Goal: Ask a question

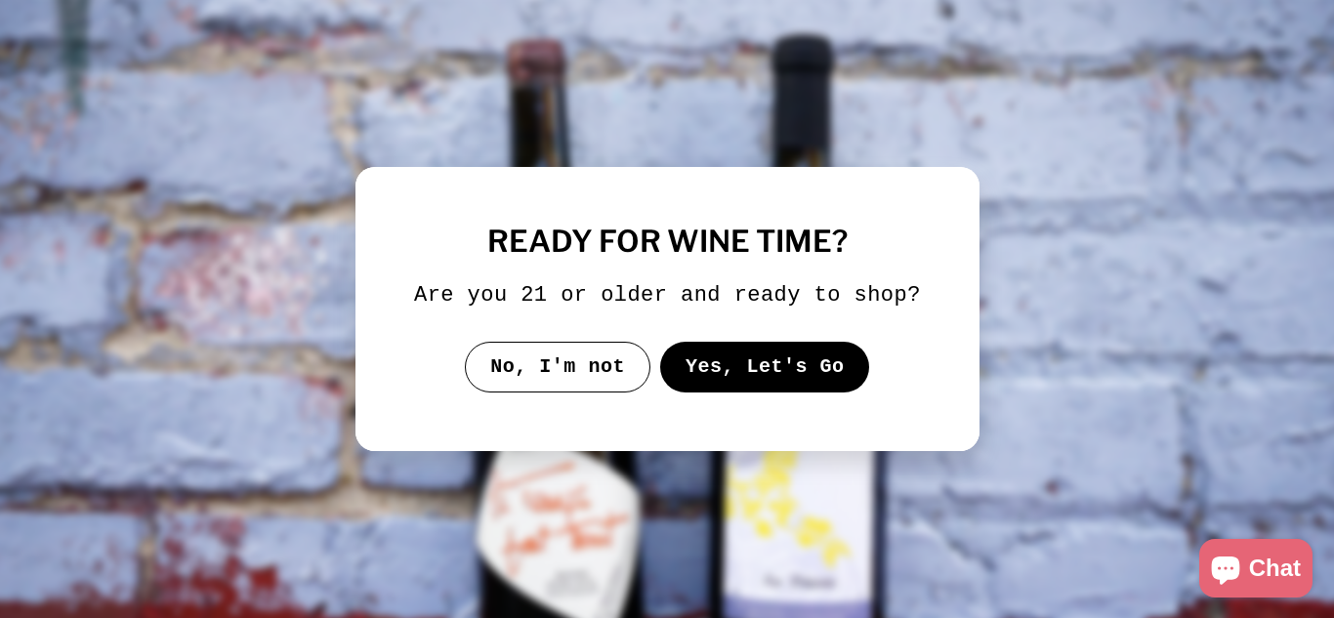
click at [766, 377] on button "Yes, Let's Go" at bounding box center [764, 367] width 210 height 51
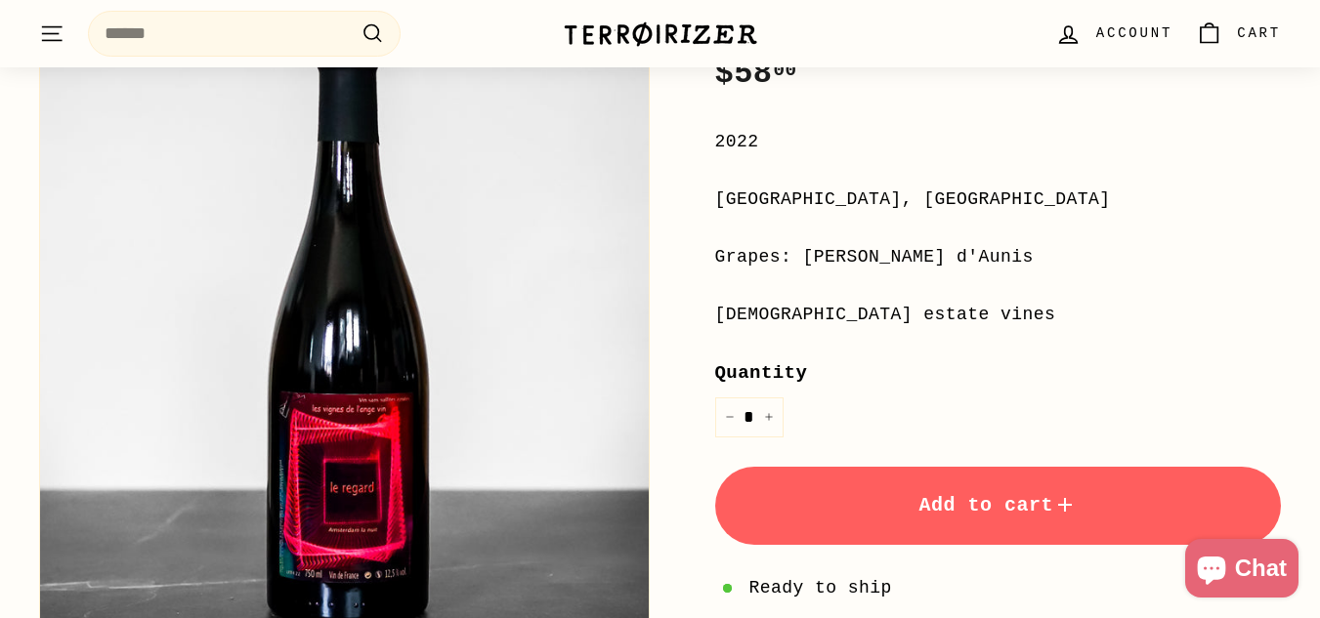
scroll to position [488, 0]
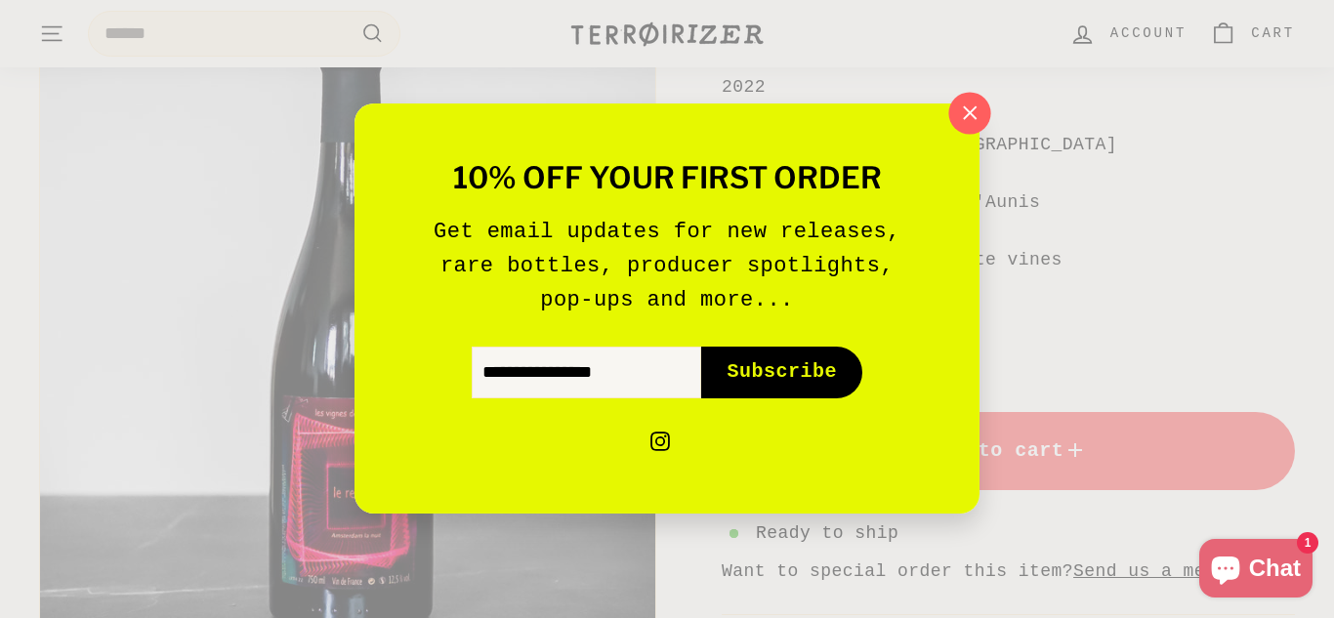
click at [976, 109] on icon "button" at bounding box center [969, 113] width 29 height 29
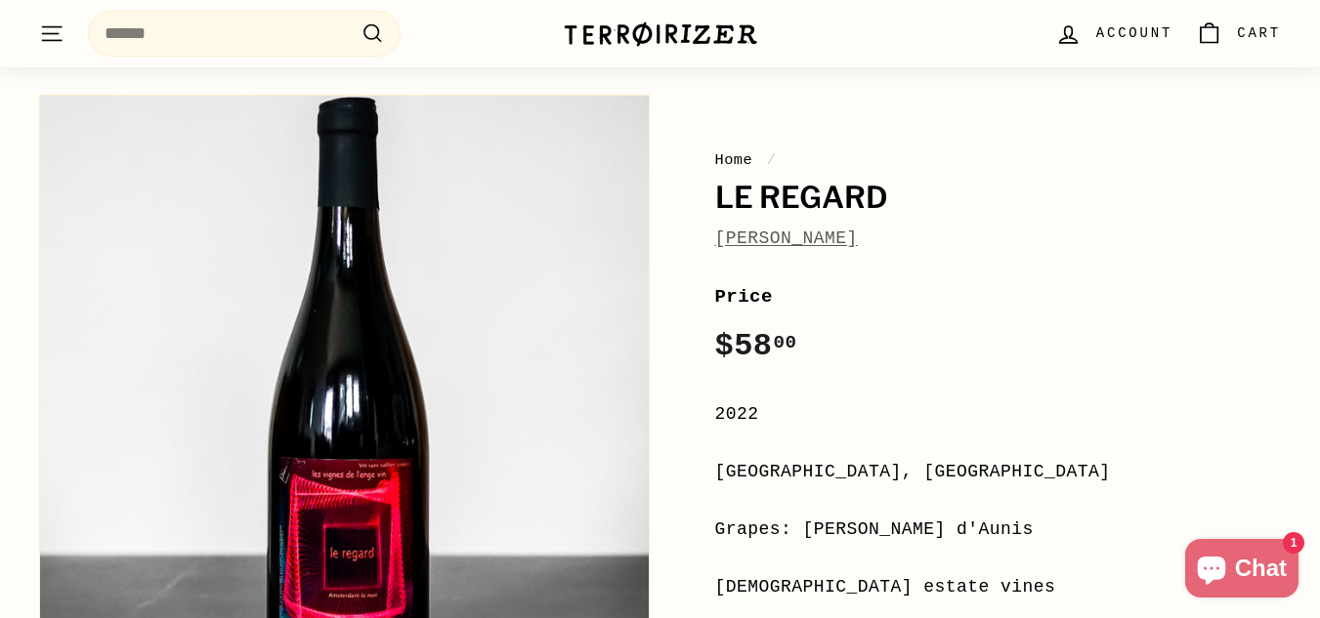
scroll to position [195, 0]
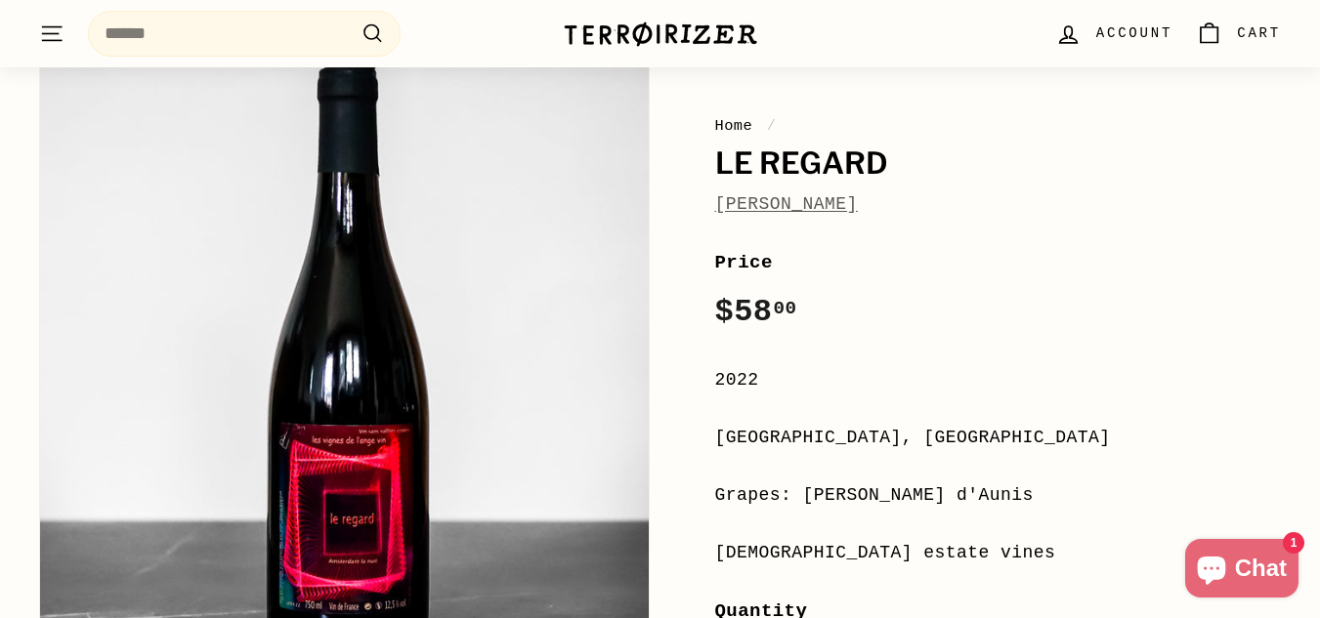
click at [858, 208] on link "[PERSON_NAME]" at bounding box center [786, 204] width 143 height 20
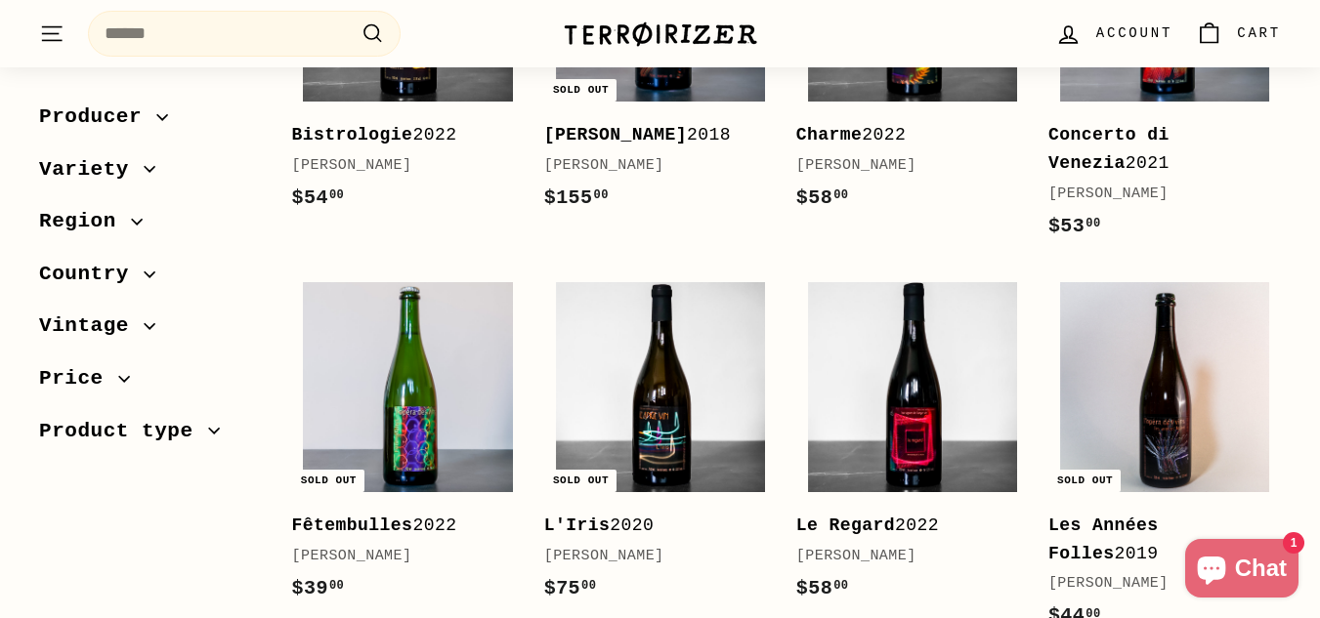
scroll to position [586, 0]
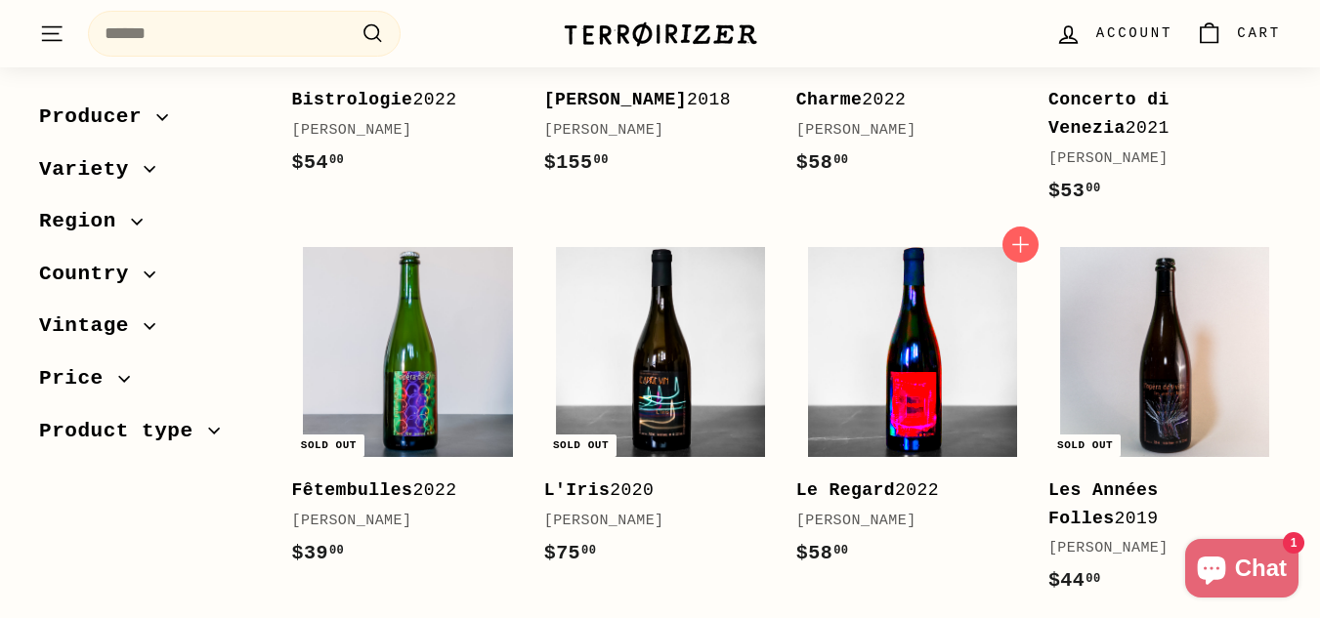
click at [864, 401] on img at bounding box center [912, 351] width 209 height 209
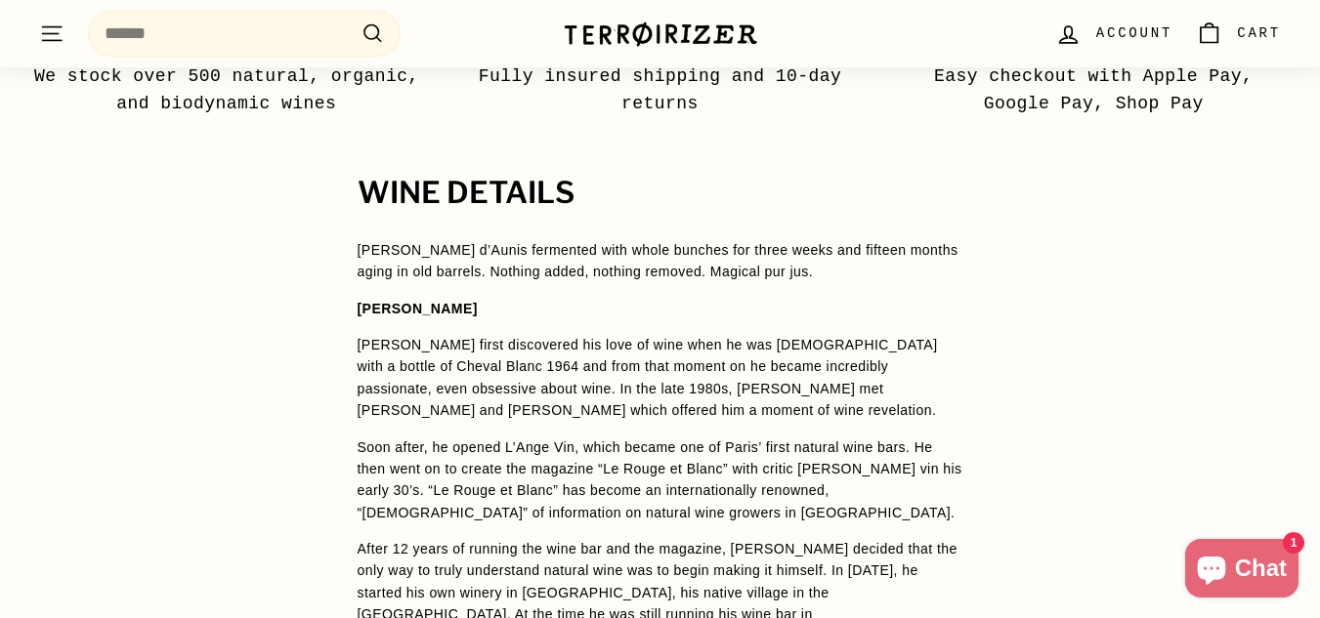
scroll to position [684, 0]
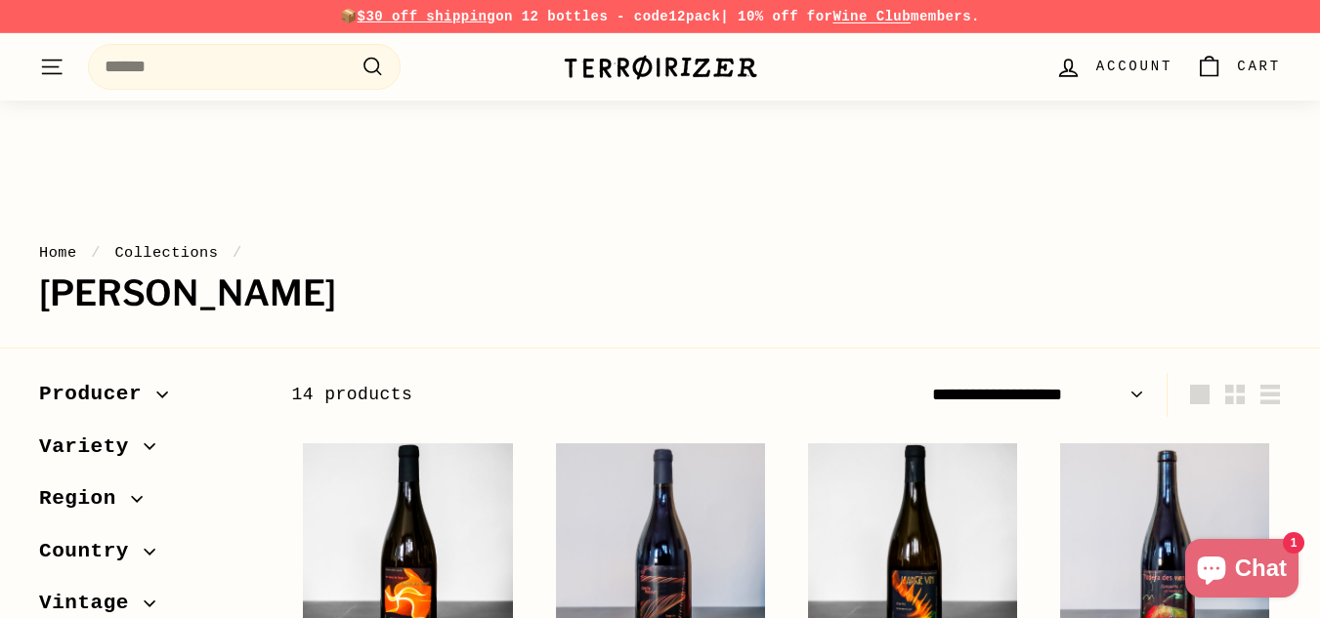
scroll to position [586, 0]
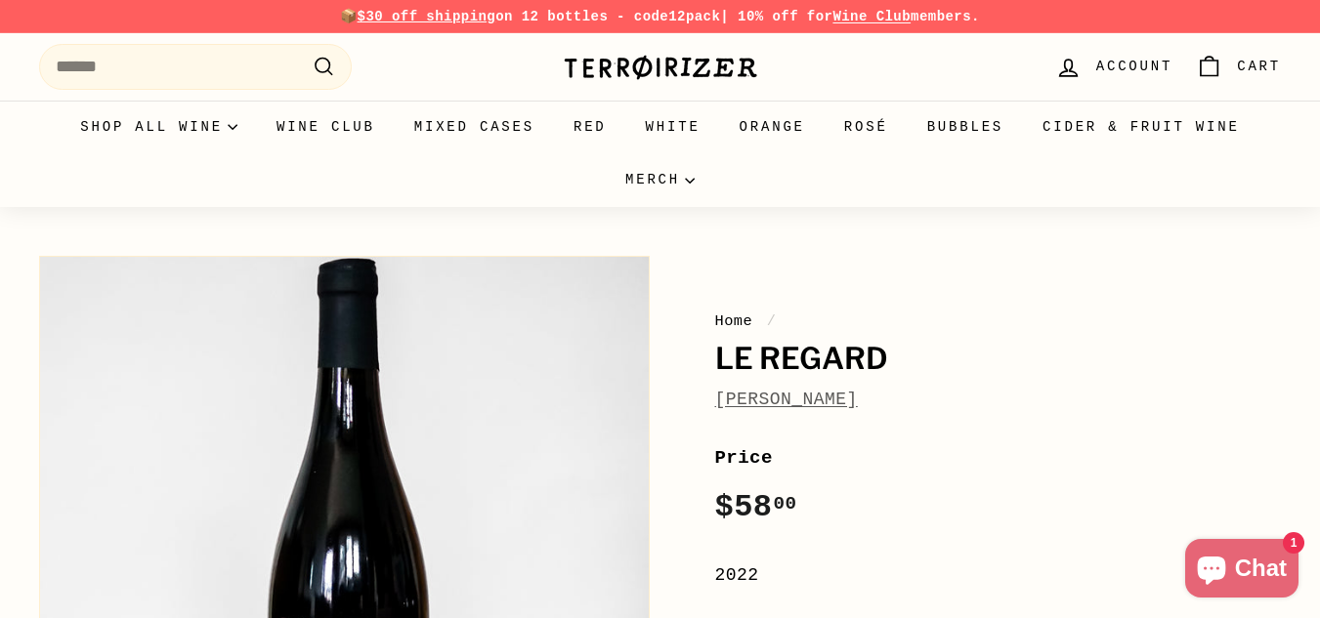
click at [845, 401] on link "[PERSON_NAME]" at bounding box center [786, 400] width 143 height 20
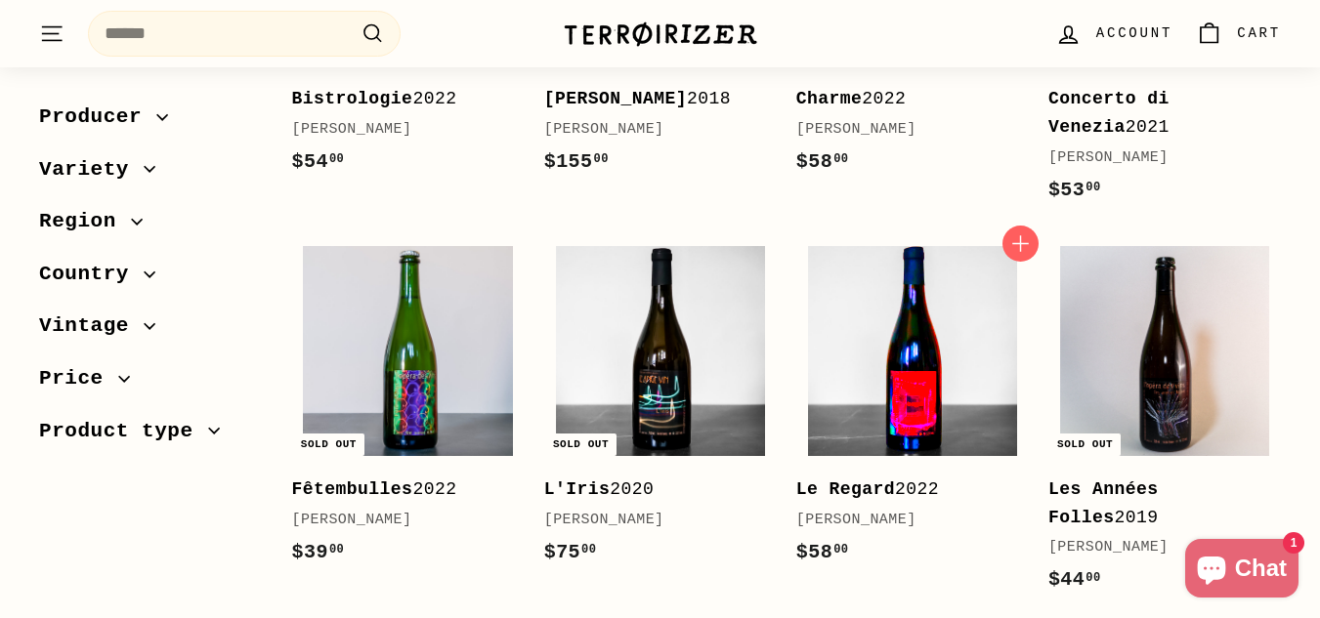
scroll to position [684, 0]
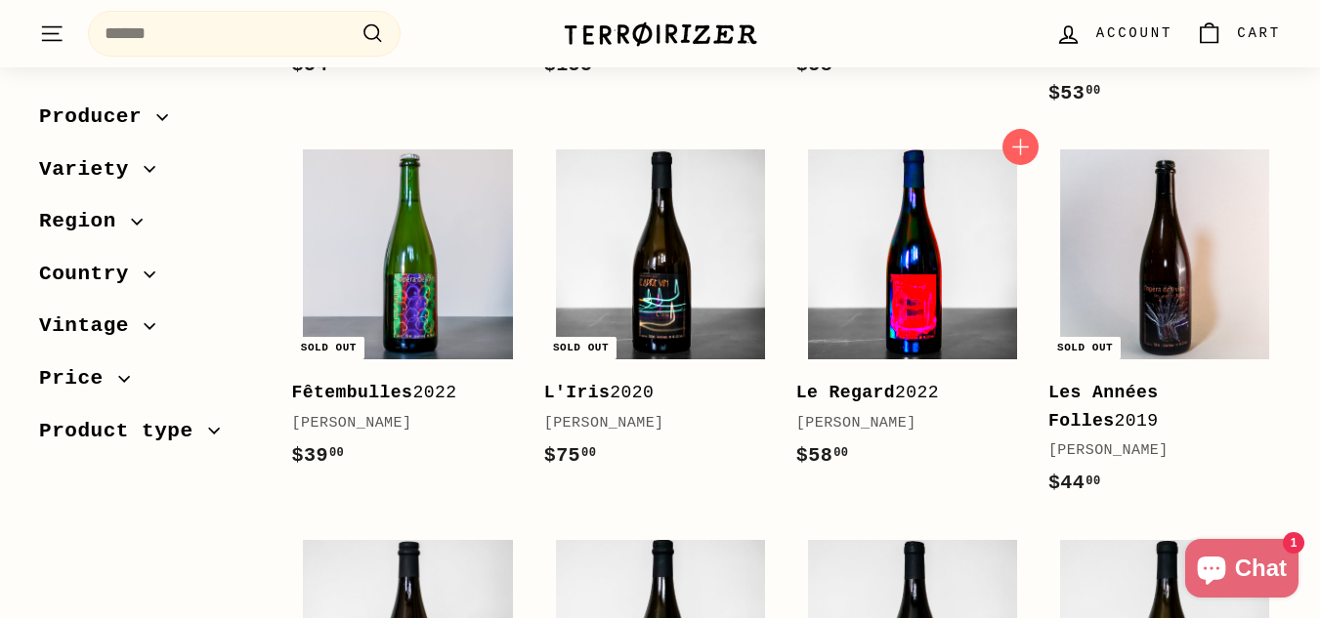
click at [958, 275] on img at bounding box center [912, 253] width 209 height 209
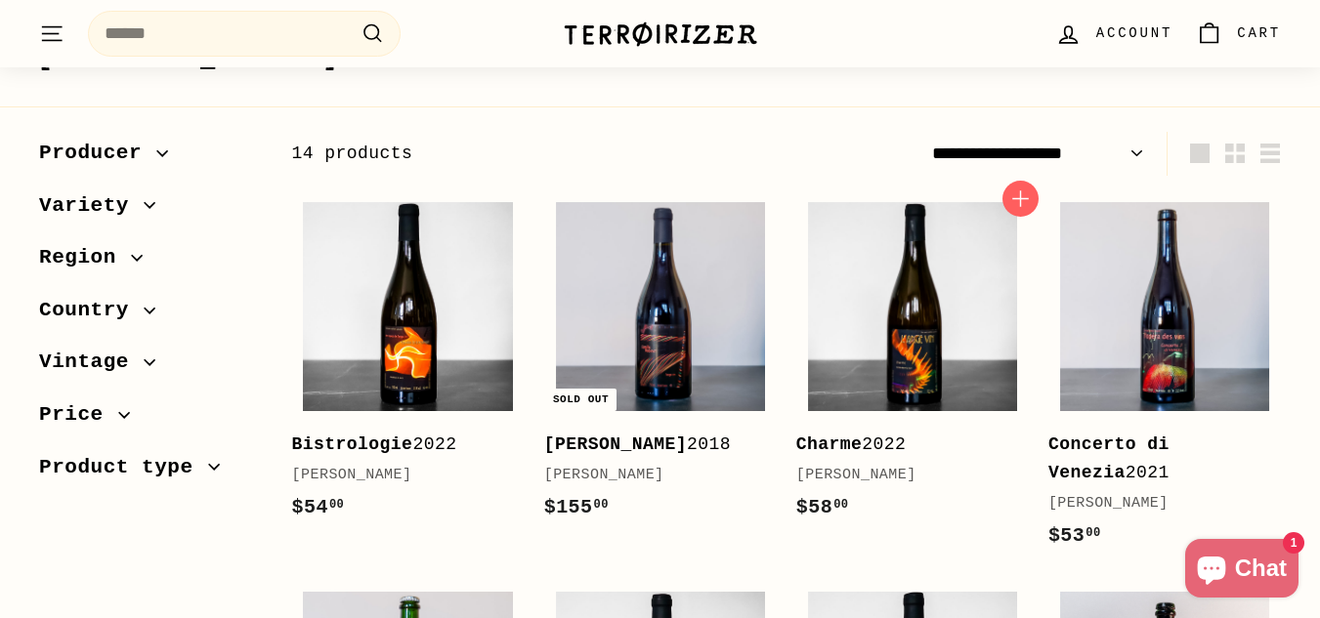
scroll to position [192, 0]
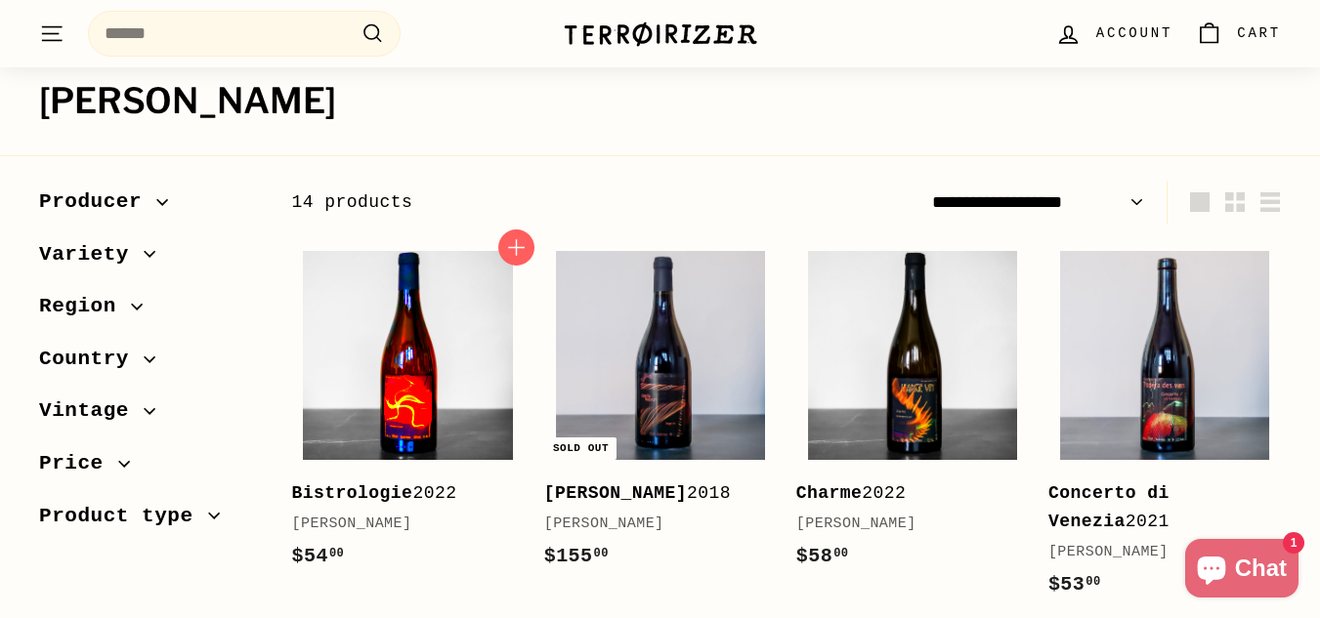
click at [431, 360] on img at bounding box center [407, 355] width 209 height 209
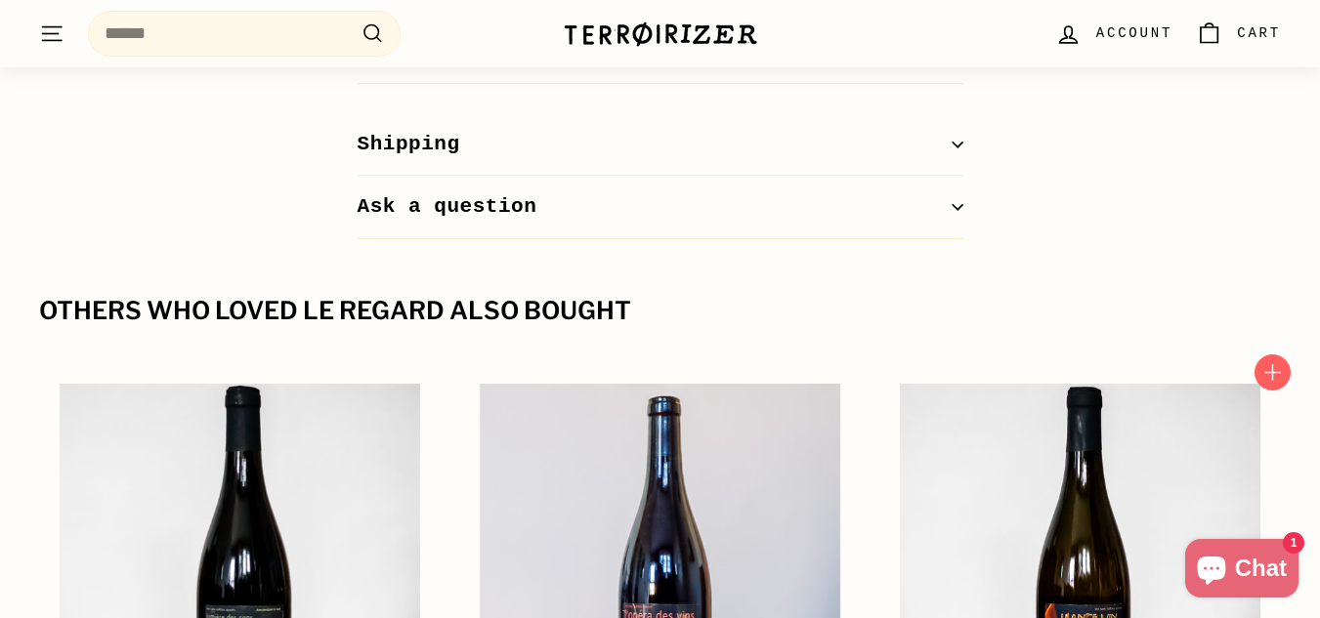
scroll to position [2540, 0]
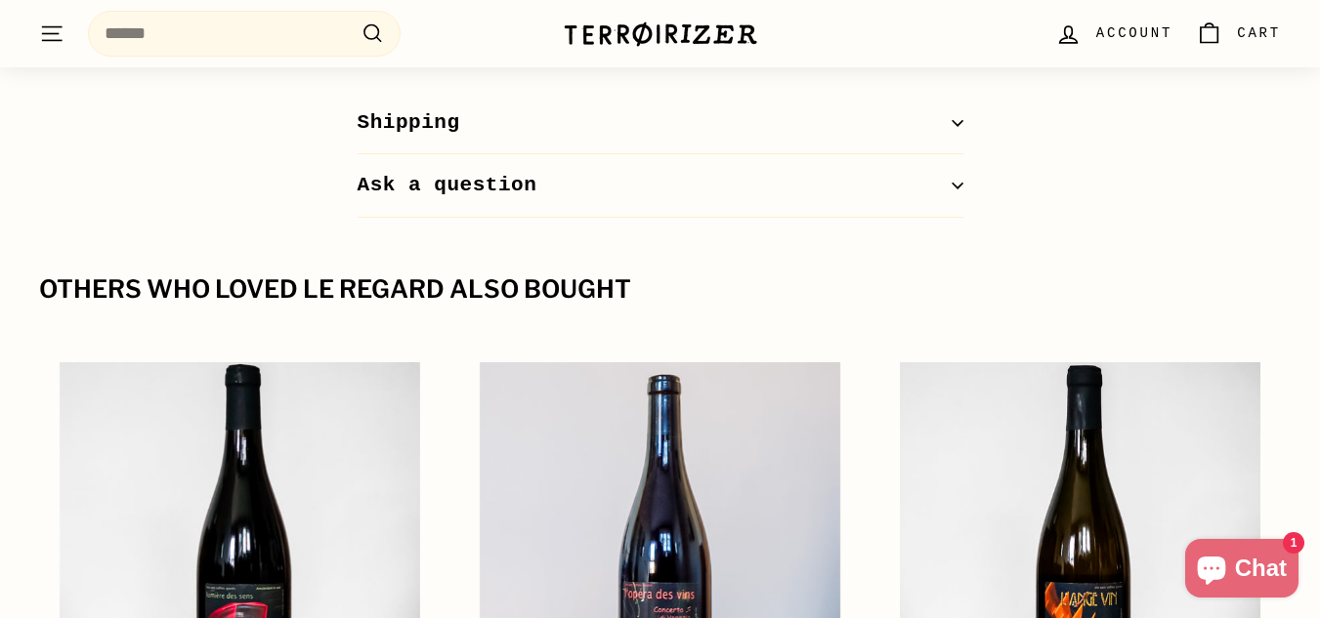
click at [961, 180] on icon "button" at bounding box center [957, 186] width 12 height 12
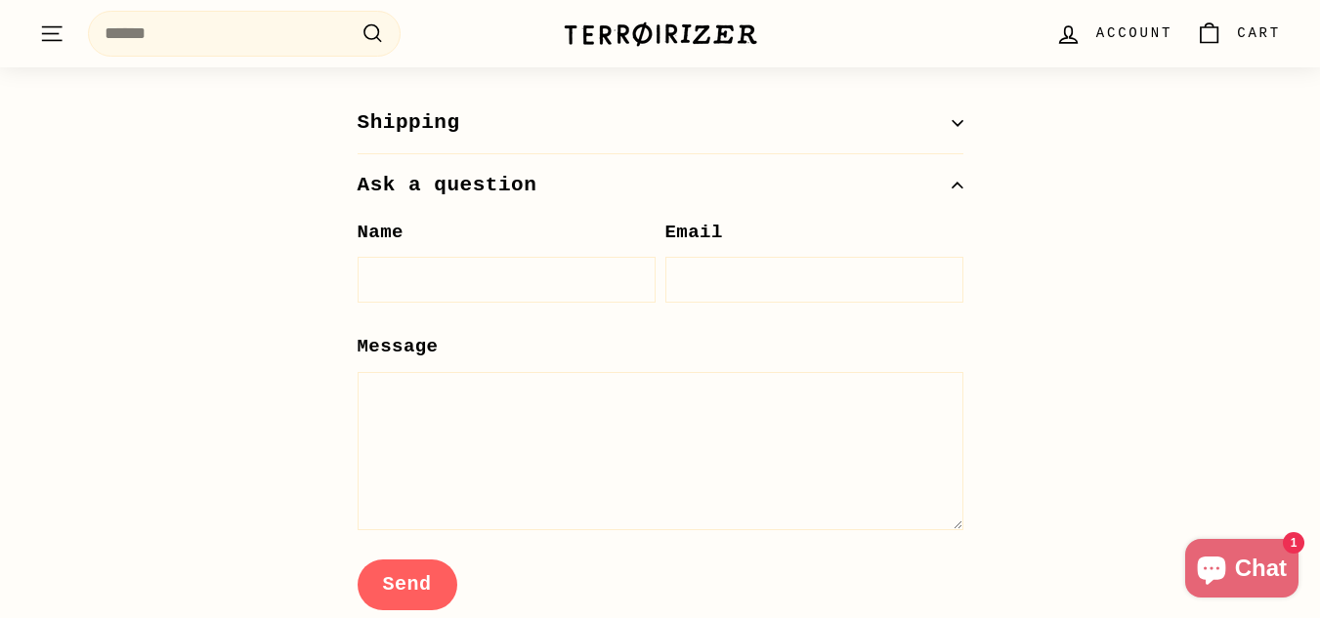
click at [959, 174] on button "Ask a question" at bounding box center [661, 185] width 606 height 63
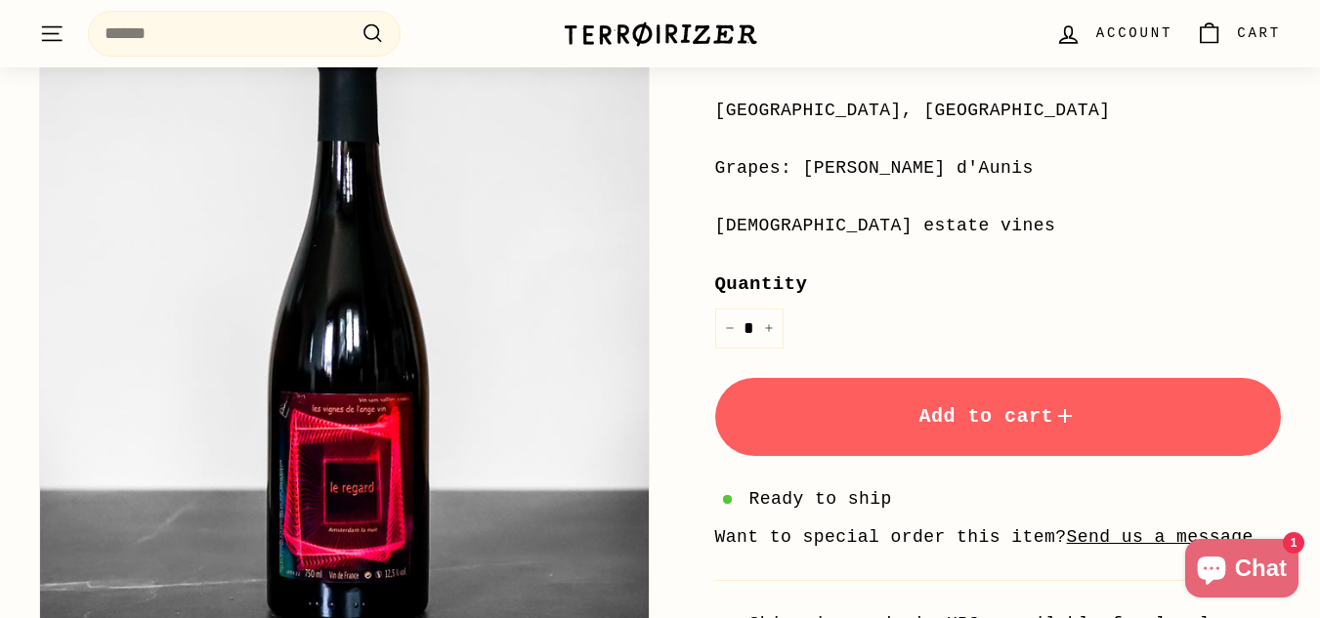
scroll to position [488, 0]
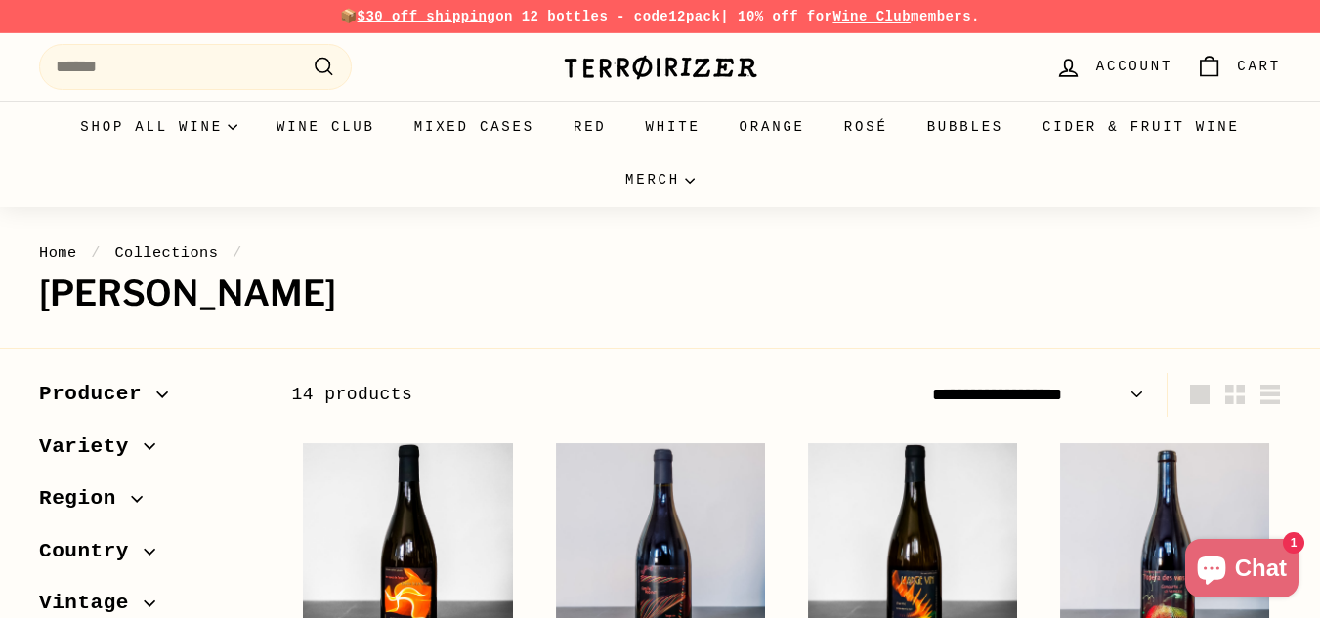
drag, startPoint x: 467, startPoint y: 288, endPoint x: 38, endPoint y: 298, distance: 429.0
click at [38, 298] on div "Home / Collections / Jean-Pierre Robinot 14 products" at bounding box center [660, 260] width 1320 height 106
copy h1 "[PERSON_NAME]"
